Goal: Transaction & Acquisition: Subscribe to service/newsletter

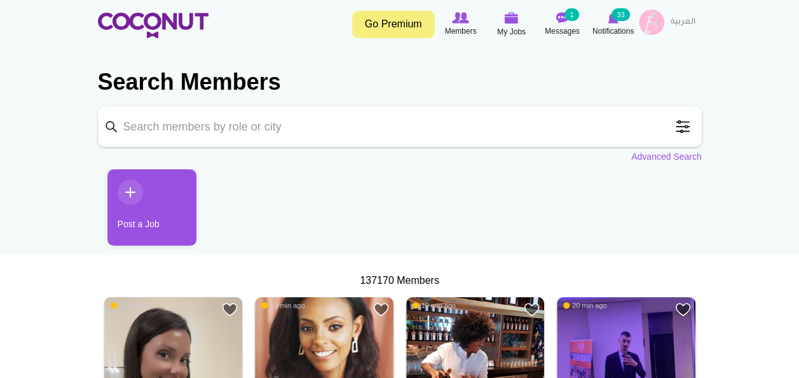
click at [399, 25] on link "Go Premium" at bounding box center [393, 24] width 83 height 27
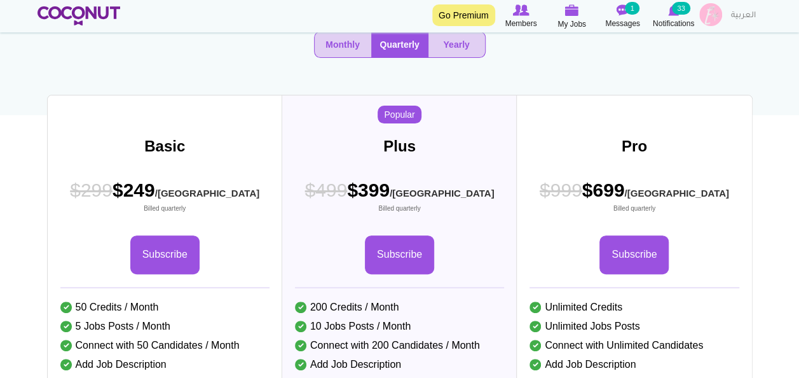
scroll to position [135, 0]
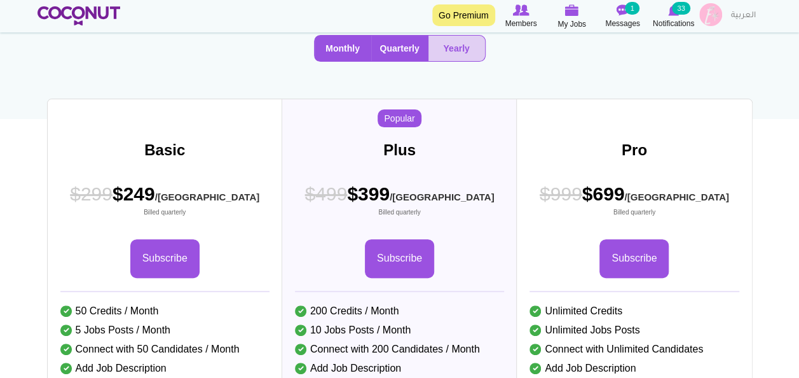
click at [335, 61] on button "Monthly" at bounding box center [343, 48] width 57 height 25
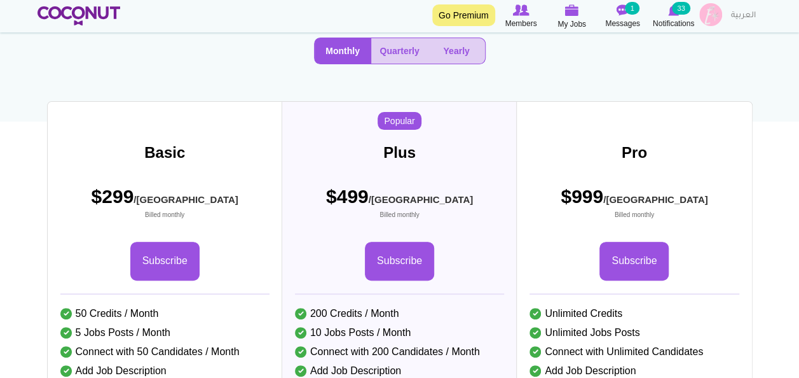
scroll to position [132, 0]
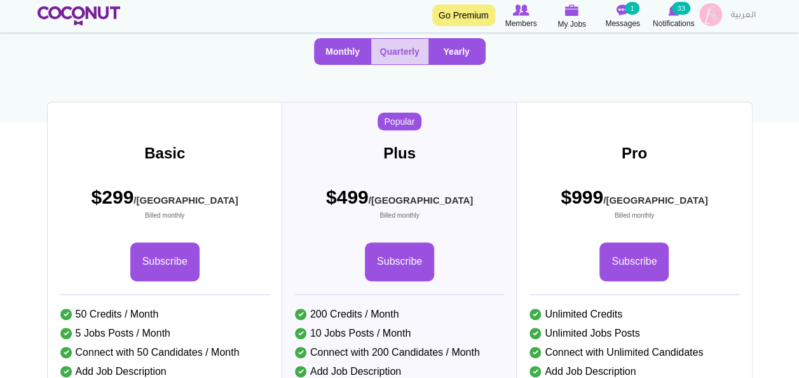
click at [449, 64] on button "Yearly" at bounding box center [456, 51] width 57 height 25
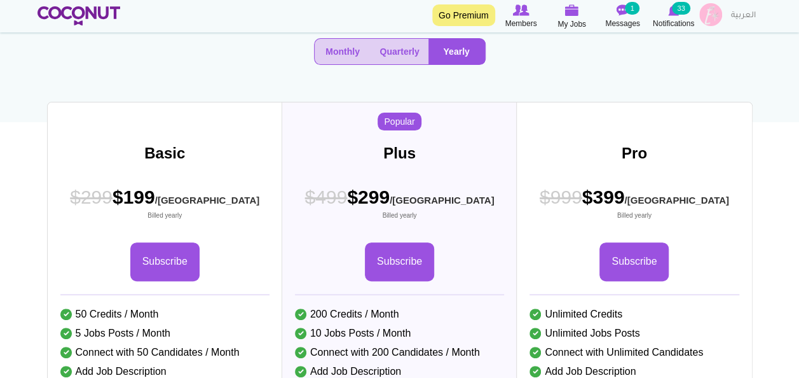
scroll to position [129, 0]
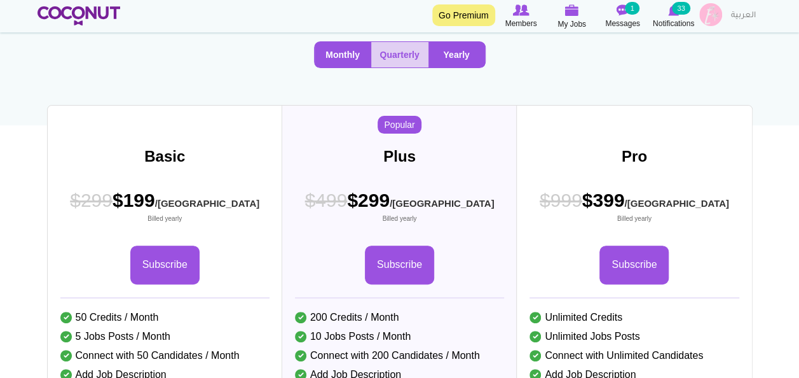
click at [339, 67] on button "Monthly" at bounding box center [343, 54] width 57 height 25
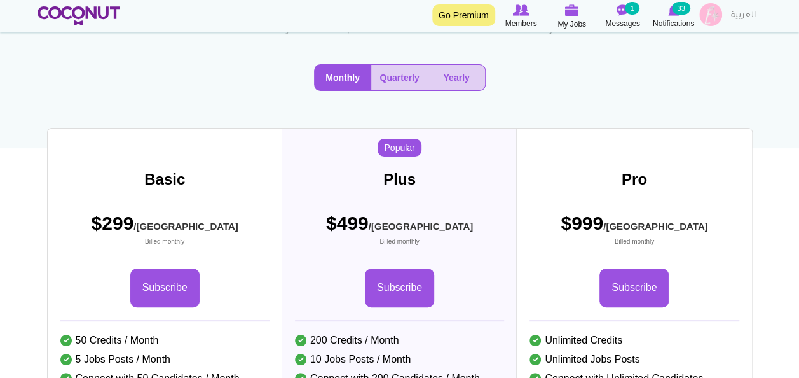
scroll to position [0, 0]
